Goal: Communication & Community: Answer question/provide support

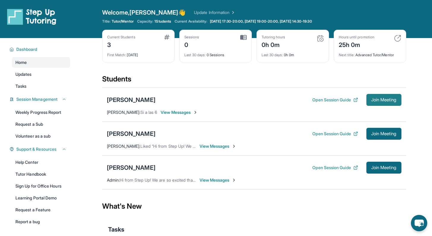
click at [373, 98] on span "Join Meeting" at bounding box center [384, 100] width 26 height 4
click at [343, 99] on button "Open Session Guide" at bounding box center [334, 100] width 45 height 6
click at [132, 100] on div "[PERSON_NAME]" at bounding box center [131, 100] width 49 height 8
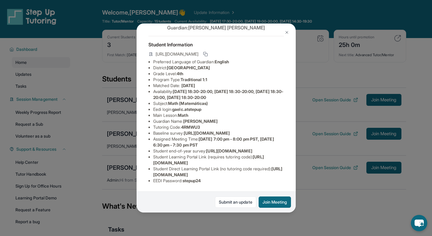
scroll to position [66, 0]
drag, startPoint x: 153, startPoint y: 162, endPoint x: 259, endPoint y: 161, distance: 106.3
click at [259, 161] on li "Student Learning Portal Link (requires tutoring code) : [URL][DOMAIN_NAME]" at bounding box center [218, 160] width 131 height 12
click at [264, 162] on li "Student Learning Portal Link (requires tutoring code) : [URL][DOMAIN_NAME]" at bounding box center [218, 160] width 131 height 12
drag, startPoint x: 153, startPoint y: 174, endPoint x: 293, endPoint y: 177, distance: 140.1
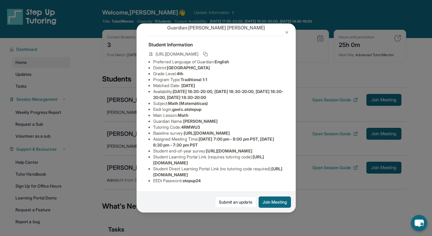
click at [294, 177] on div "[PERSON_NAME] Guardian: [PERSON_NAME] Student Information [URL][DOMAIN_NAME] Pr…" at bounding box center [216, 117] width 159 height 188
copy span "[URL][DOMAIN_NAME]"
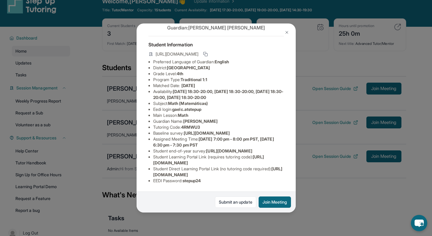
scroll to position [12, 0]
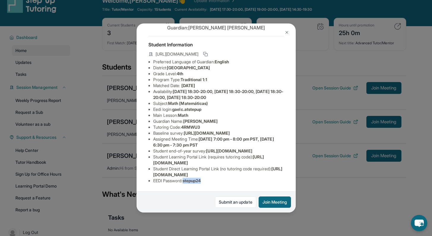
drag, startPoint x: 185, startPoint y: 180, endPoint x: 205, endPoint y: 181, distance: 20.2
click at [206, 181] on li "EEDI Password : stepup24" at bounding box center [218, 180] width 131 height 6
copy span "stepup24"
click at [216, 182] on li "EEDI Password : stepup24" at bounding box center [218, 180] width 131 height 6
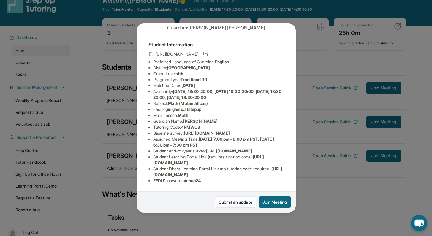
click at [311, 117] on div "[PERSON_NAME] Guardian: [PERSON_NAME] Student Information [URL][DOMAIN_NAME] Pr…" at bounding box center [216, 118] width 432 height 236
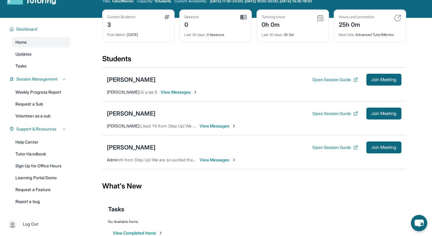
scroll to position [24, 0]
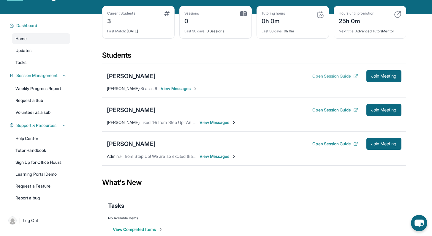
click at [325, 75] on button "Open Session Guide" at bounding box center [334, 76] width 45 height 6
click at [394, 72] on button "Join Meeting" at bounding box center [383, 76] width 35 height 12
click at [131, 75] on div "[PERSON_NAME]" at bounding box center [131, 76] width 49 height 8
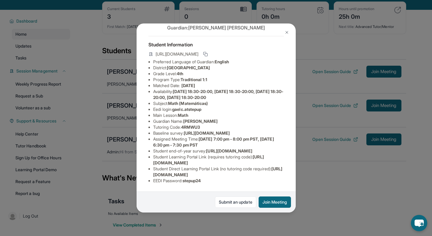
scroll to position [25, 0]
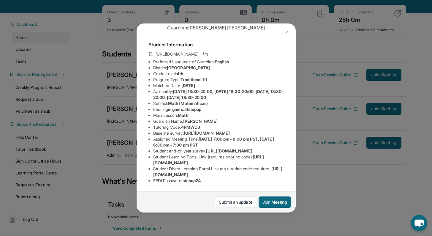
click at [318, 176] on div "[PERSON_NAME] Guardian: [PERSON_NAME] Student Information [URL][DOMAIN_NAME] Pr…" at bounding box center [216, 118] width 432 height 236
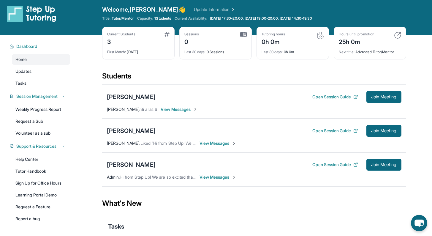
scroll to position [0, 0]
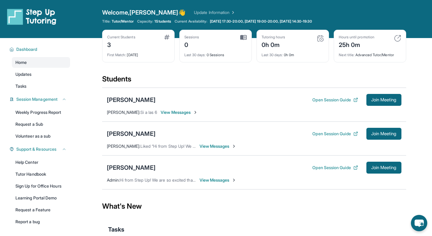
click at [174, 111] on span "View Messages" at bounding box center [179, 112] width 37 height 6
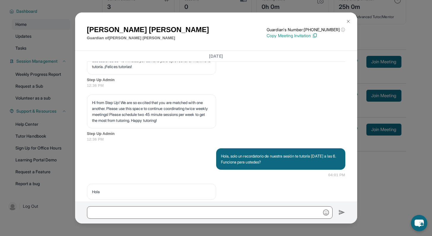
scroll to position [889, 0]
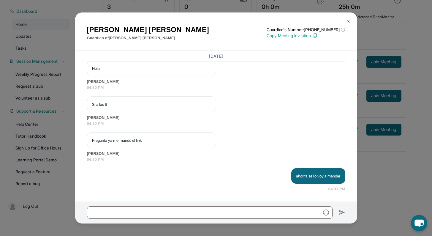
click at [286, 36] on p "Copy Meeting Invitation" at bounding box center [306, 36] width 78 height 6
click at [348, 20] on img at bounding box center [348, 21] width 5 height 5
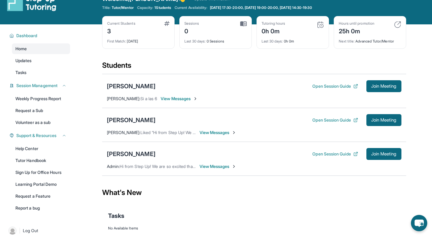
scroll to position [0, 0]
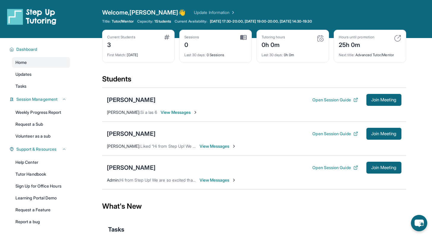
click at [128, 99] on div "[PERSON_NAME]" at bounding box center [131, 100] width 49 height 8
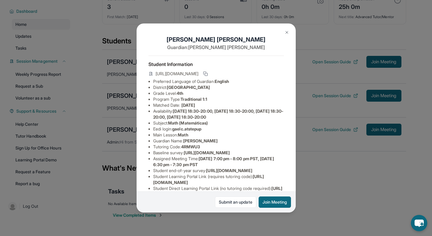
scroll to position [66, 0]
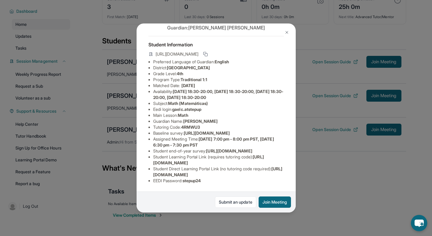
drag, startPoint x: 153, startPoint y: 175, endPoint x: 278, endPoint y: 176, distance: 125.0
click at [278, 176] on ul "Preferred Language of Guardian: English District: [GEOGRAPHIC_DATA] Grade Level…" at bounding box center [215, 121] width 135 height 125
copy span "[URL][DOMAIN_NAME]"
click at [324, 179] on div "[PERSON_NAME] Guardian: [PERSON_NAME] Student Information [URL][DOMAIN_NAME] Pr…" at bounding box center [216, 118] width 432 height 236
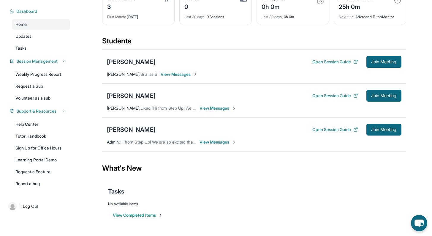
click at [182, 77] on span "View Messages" at bounding box center [179, 74] width 37 height 6
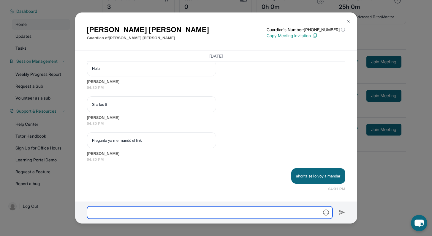
click at [134, 212] on input "text" at bounding box center [209, 212] width 245 height 12
paste input "**********"
type input "**********"
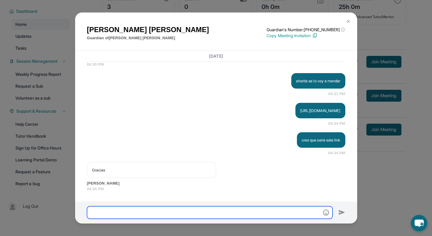
scroll to position [984, 0]
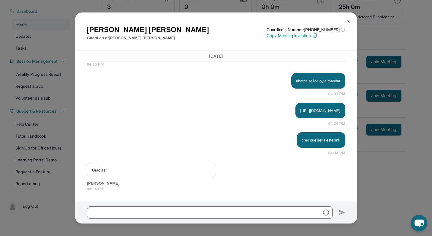
click at [349, 19] on img at bounding box center [348, 21] width 5 height 5
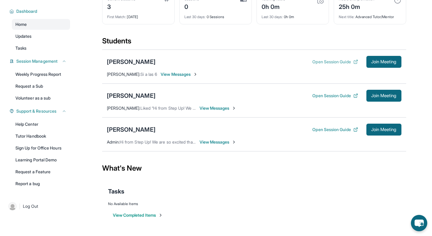
click at [329, 60] on button "Open Session Guide" at bounding box center [334, 62] width 45 height 6
